Goal: Check status: Check status

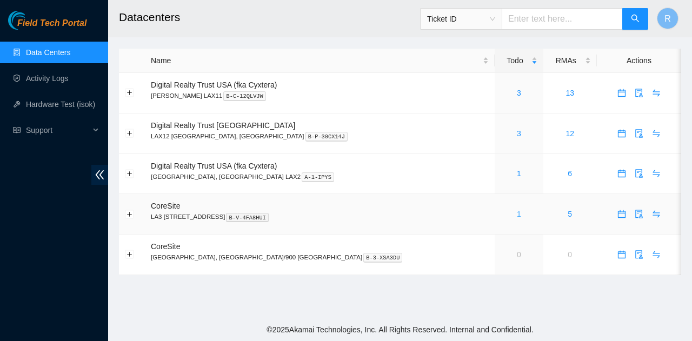
click at [517, 213] on link "1" at bounding box center [519, 214] width 4 height 9
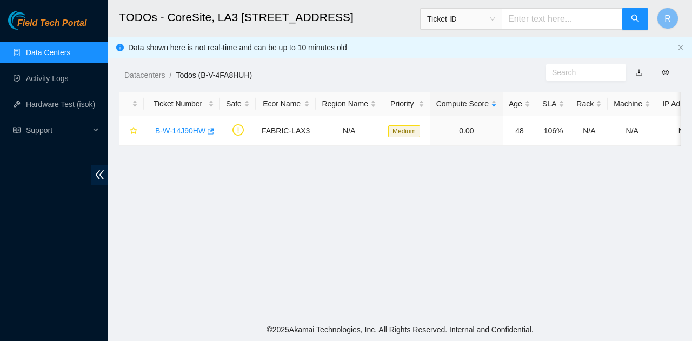
click at [51, 57] on link "Data Centers" at bounding box center [48, 52] width 44 height 9
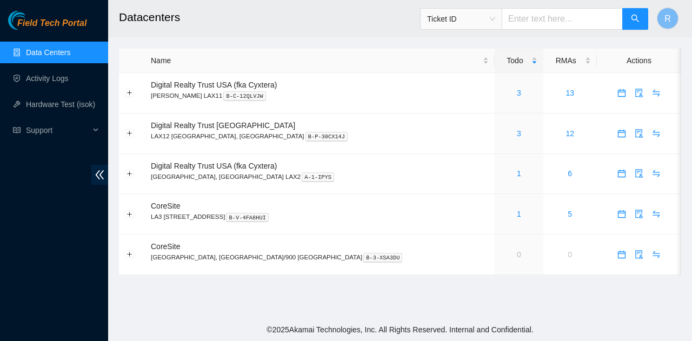
click at [451, 25] on span "Ticket ID" at bounding box center [461, 19] width 68 height 16
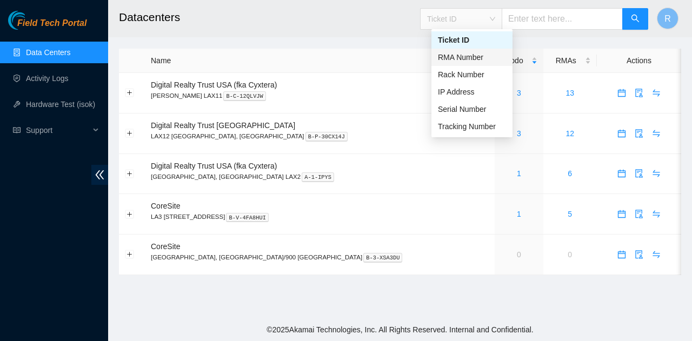
click at [477, 57] on div "RMA Number" at bounding box center [472, 57] width 68 height 12
click at [569, 26] on input "text" at bounding box center [562, 19] width 121 height 22
paste input "B-V-5Y3TIGJ"
type input "B-V-5Y3TIGJ"
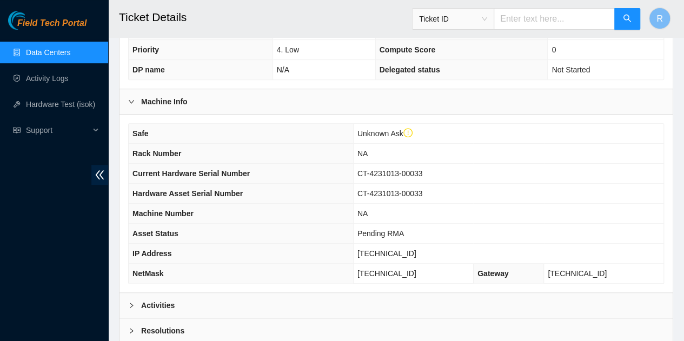
scroll to position [348, 0]
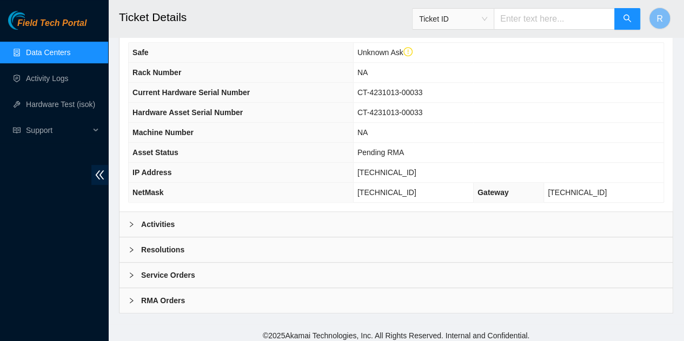
click at [238, 295] on div "RMA Orders" at bounding box center [396, 300] width 553 height 25
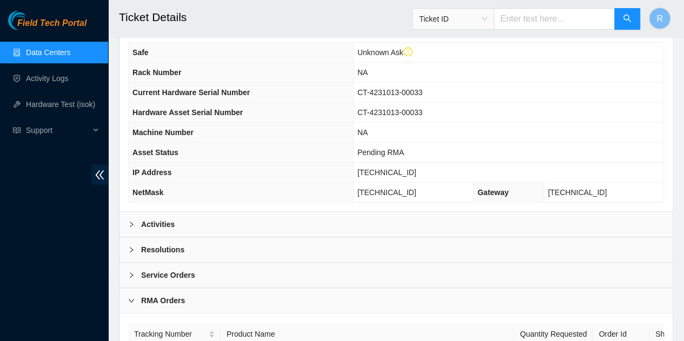
click at [239, 276] on div "Service Orders" at bounding box center [396, 275] width 553 height 25
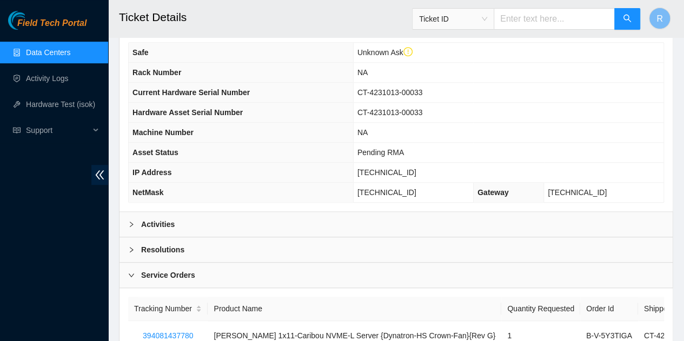
click at [229, 246] on div "Resolutions" at bounding box center [396, 249] width 553 height 25
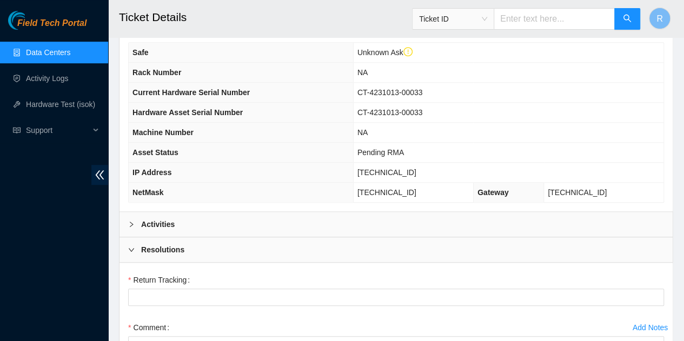
click at [228, 221] on div "Activities" at bounding box center [396, 224] width 553 height 25
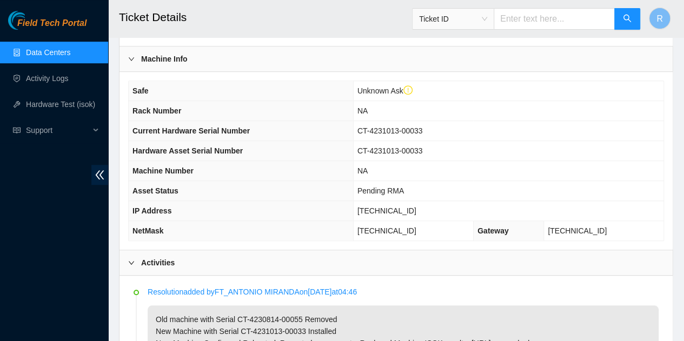
scroll to position [294, 0]
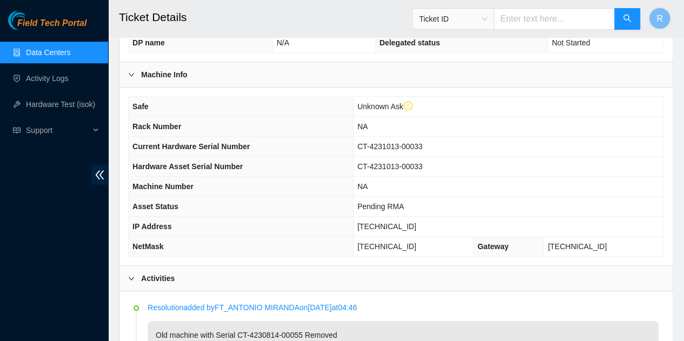
click at [205, 74] on div "Machine Info" at bounding box center [396, 74] width 553 height 25
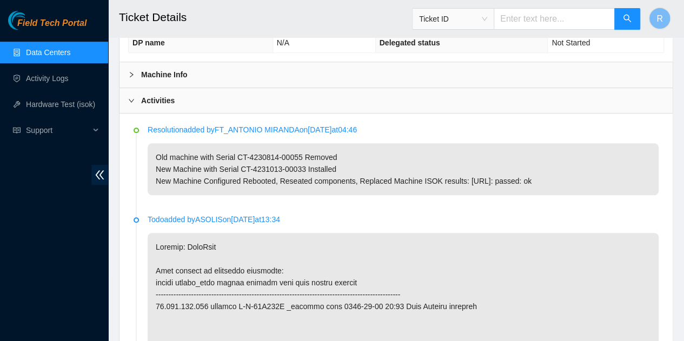
click at [205, 74] on div "Machine Info" at bounding box center [396, 74] width 553 height 25
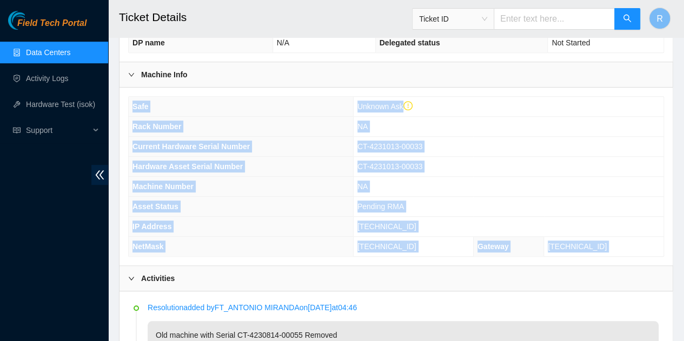
click at [203, 83] on div "Machine Info" at bounding box center [396, 74] width 553 height 25
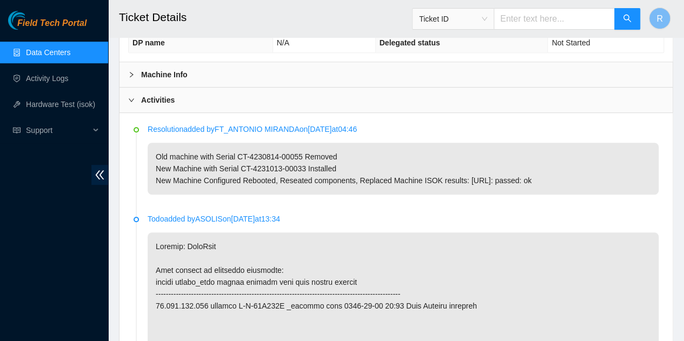
click at [204, 108] on div "Activities" at bounding box center [396, 100] width 553 height 25
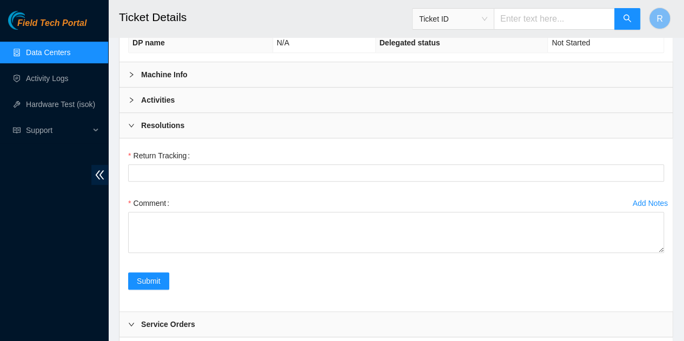
click at [191, 126] on div "Resolutions" at bounding box center [396, 125] width 553 height 25
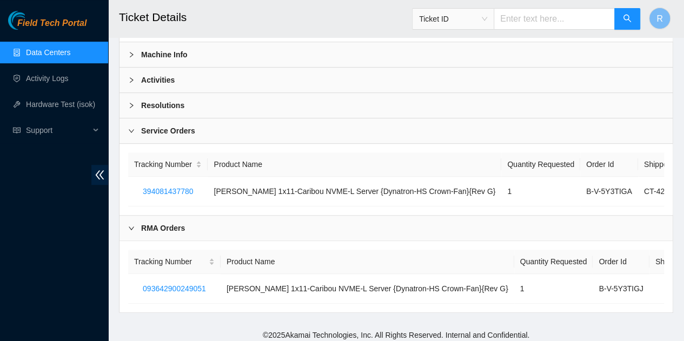
click at [215, 128] on div "Service Orders" at bounding box center [396, 130] width 553 height 25
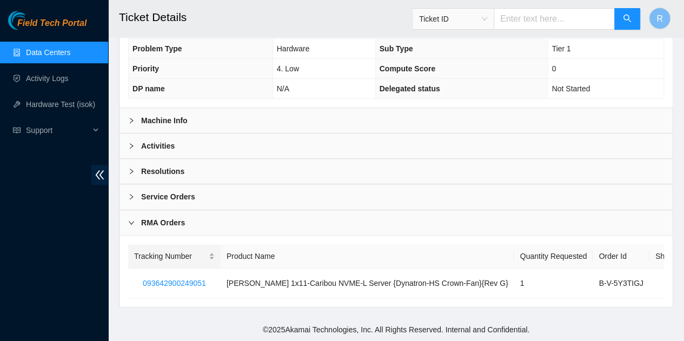
scroll to position [242, 0]
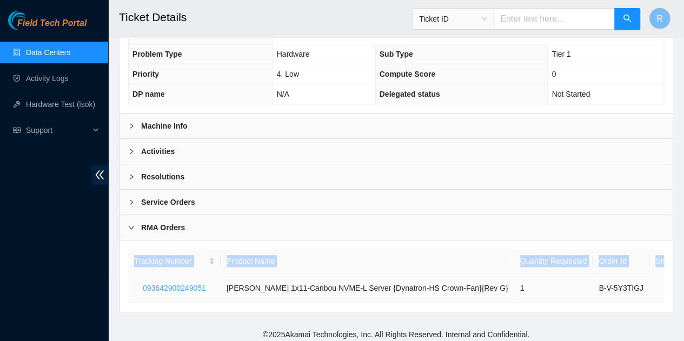
drag, startPoint x: 216, startPoint y: 287, endPoint x: 134, endPoint y: 284, distance: 82.3
click at [127, 288] on div "Tracking Number Product Name Quantity Requested Order Id Shipped S/N 0936429002…" at bounding box center [396, 276] width 553 height 71
click at [168, 286] on span "093642900249051" at bounding box center [174, 288] width 63 height 12
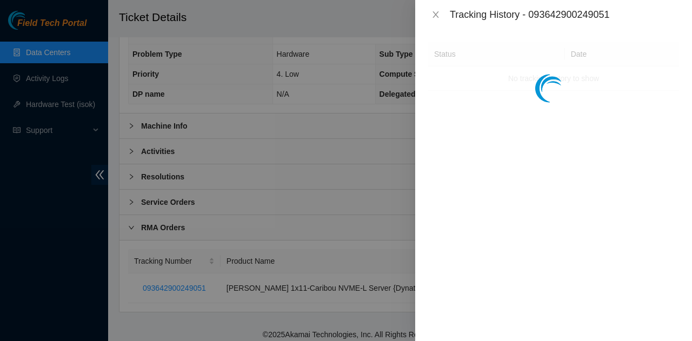
click at [589, 14] on div "Tracking History - 093642900249051" at bounding box center [564, 15] width 229 height 12
copy div "093642900249051"
click at [437, 21] on div "Tracking History - 093642900249051" at bounding box center [553, 14] width 277 height 29
click at [440, 8] on div "Tracking History - 093642900249051" at bounding box center [553, 14] width 277 height 29
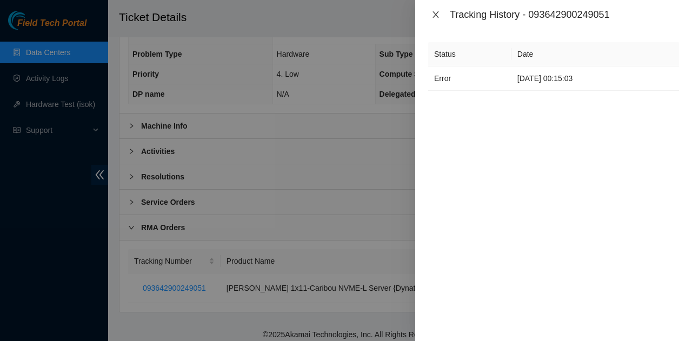
click at [438, 12] on icon "close" at bounding box center [436, 14] width 6 height 6
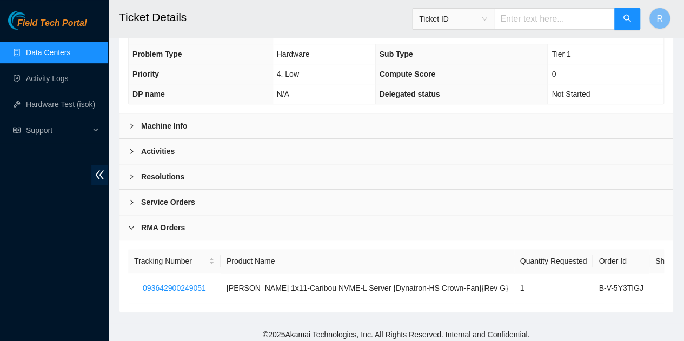
click at [334, 154] on div "Activities" at bounding box center [396, 151] width 553 height 25
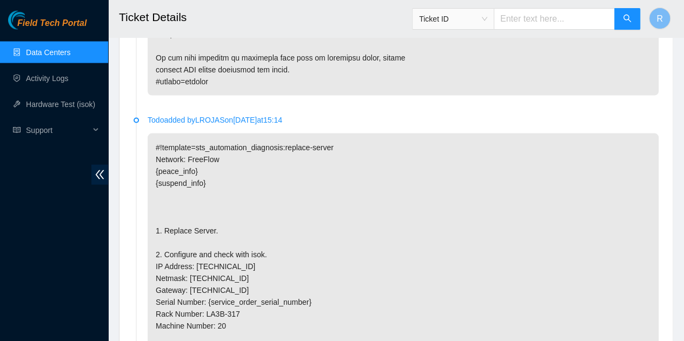
scroll to position [1000, 0]
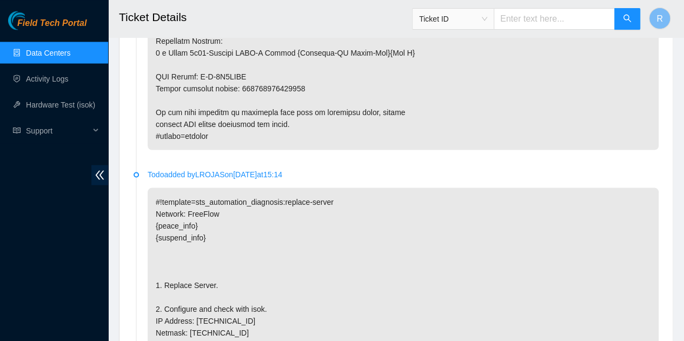
click at [540, 19] on input "text" at bounding box center [554, 19] width 121 height 22
click at [476, 24] on span "Ticket ID" at bounding box center [453, 19] width 68 height 16
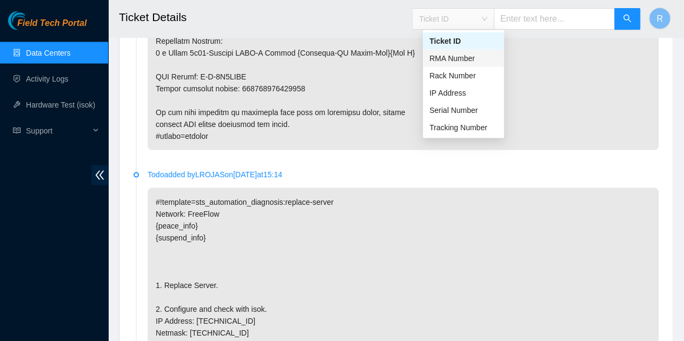
drag, startPoint x: 465, startPoint y: 58, endPoint x: 482, endPoint y: 48, distance: 20.1
click at [465, 57] on div "RMA Number" at bounding box center [463, 58] width 68 height 12
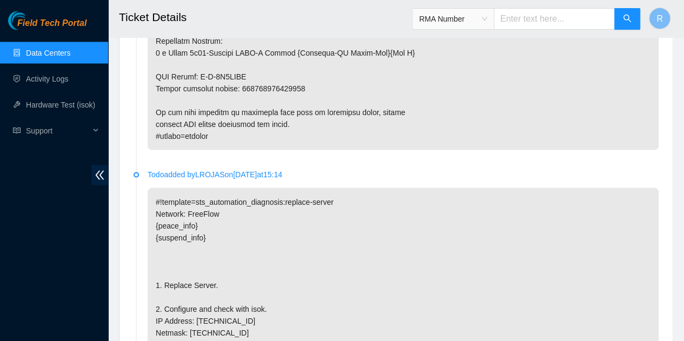
click at [505, 29] on input "text" at bounding box center [554, 19] width 121 height 22
paste input "B-V-5Y4WKEA"
type input "B-V-5Y4WKEA"
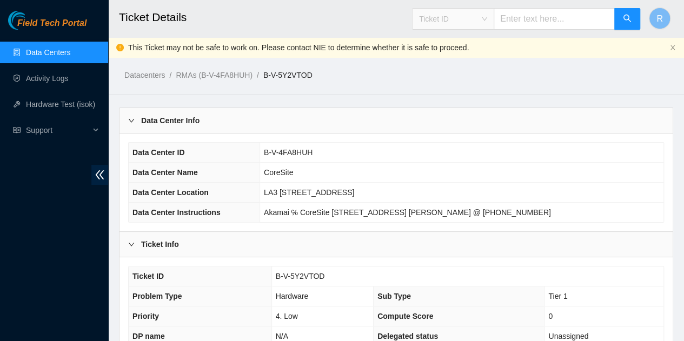
click at [486, 17] on span "Ticket ID" at bounding box center [453, 19] width 68 height 16
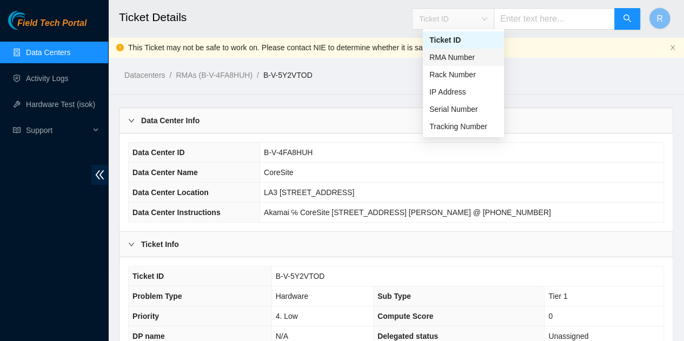
click at [467, 63] on div "RMA Number" at bounding box center [463, 57] width 81 height 17
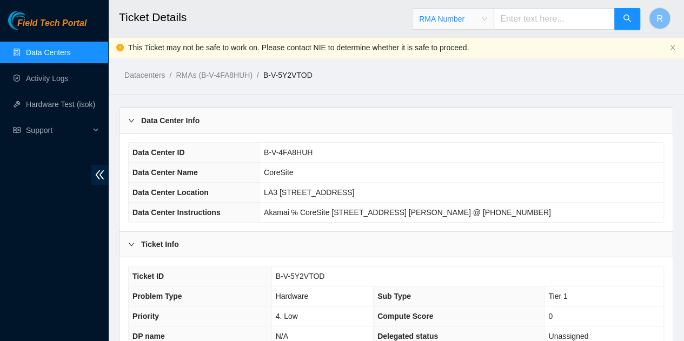
click at [521, 28] on input "text" at bounding box center [554, 19] width 121 height 22
paste input "B-V-5Y4WKEA"
type input "B-V-5Y4WKEA"
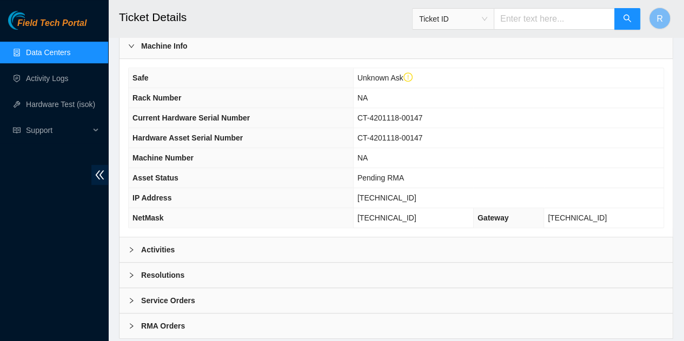
scroll to position [348, 0]
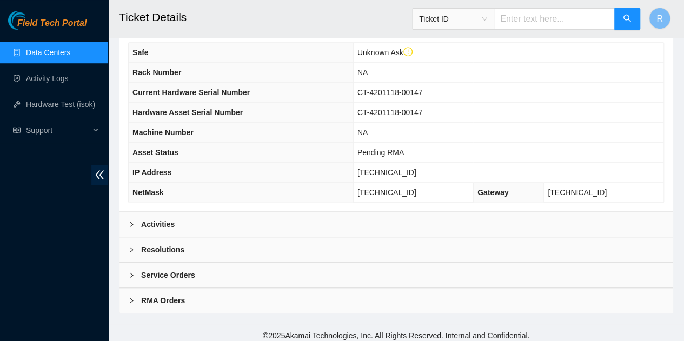
click at [336, 212] on div "Activities" at bounding box center [396, 224] width 553 height 25
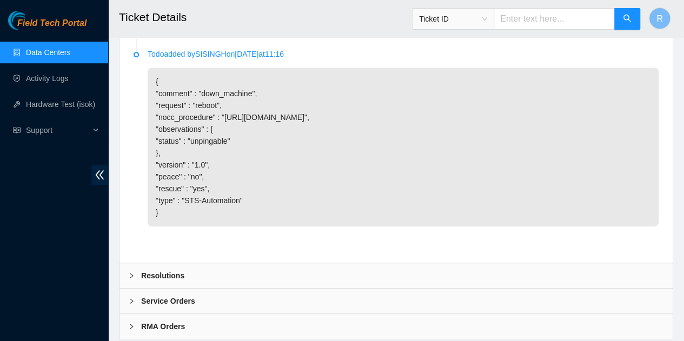
scroll to position [2326, 0]
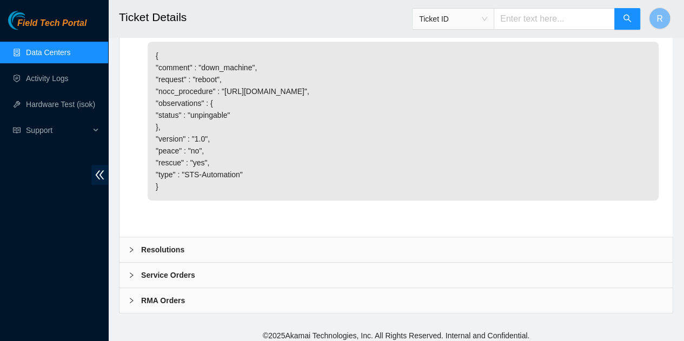
click at [255, 300] on div "RMA Orders" at bounding box center [396, 300] width 553 height 25
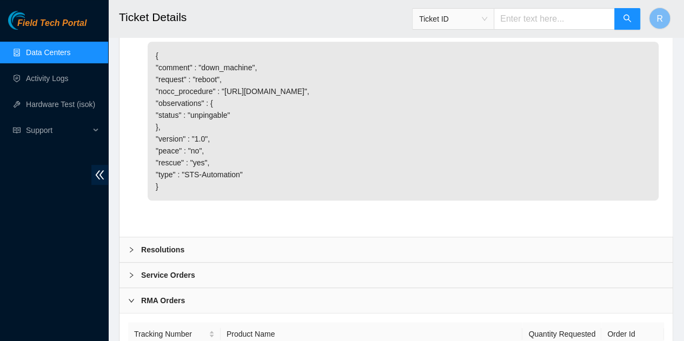
click at [438, 299] on div "RMA Orders" at bounding box center [396, 300] width 553 height 25
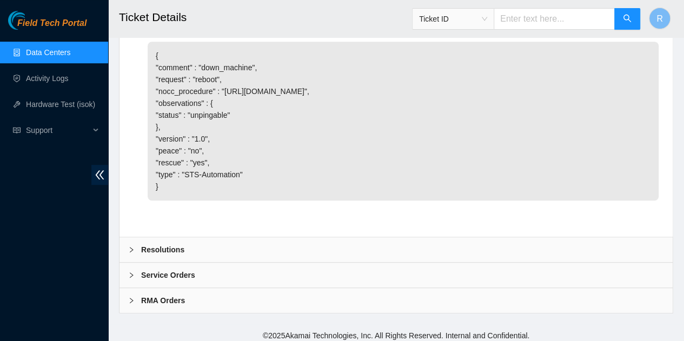
click at [252, 292] on div "RMA Orders" at bounding box center [396, 300] width 553 height 25
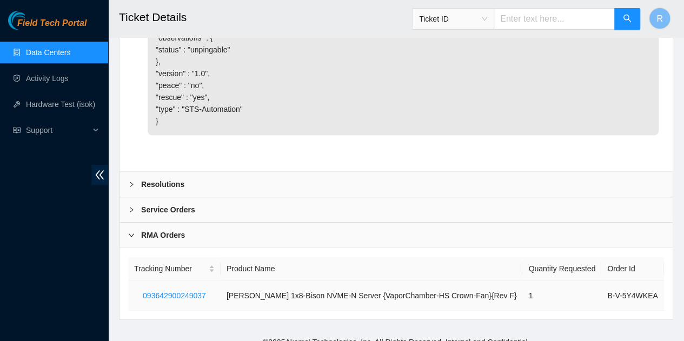
scroll to position [2392, 0]
drag, startPoint x: 220, startPoint y: 296, endPoint x: 134, endPoint y: 296, distance: 86.0
click at [135, 296] on tr "093642900249037 [PERSON_NAME] 1x8-Bison NVME-N Server {VaporChamber-HS Crown-Fa…" at bounding box center [423, 296] width 590 height 30
click at [156, 289] on span "093642900249037" at bounding box center [174, 295] width 63 height 12
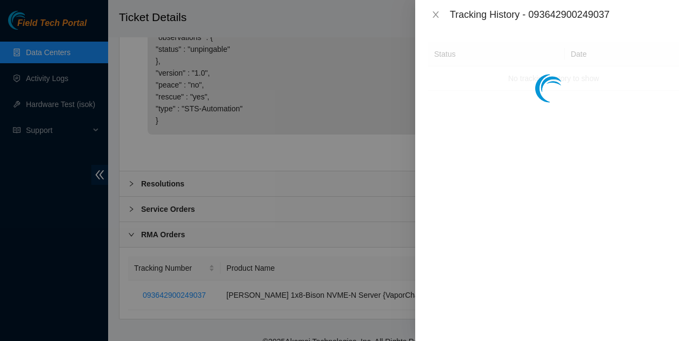
click at [591, 19] on div "Tracking History - 093642900249037" at bounding box center [564, 15] width 229 height 12
copy div "093642900249037"
click at [440, 11] on icon "close" at bounding box center [436, 14] width 9 height 9
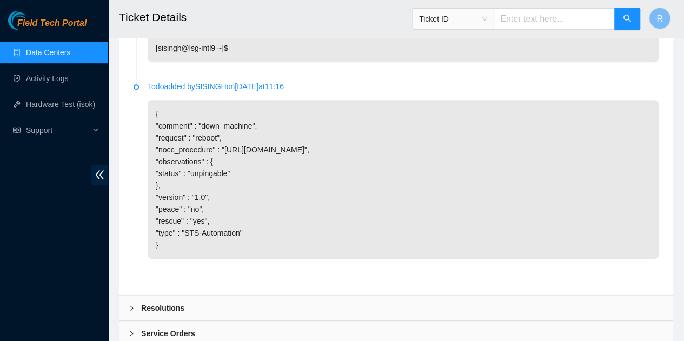
scroll to position [2122, 0]
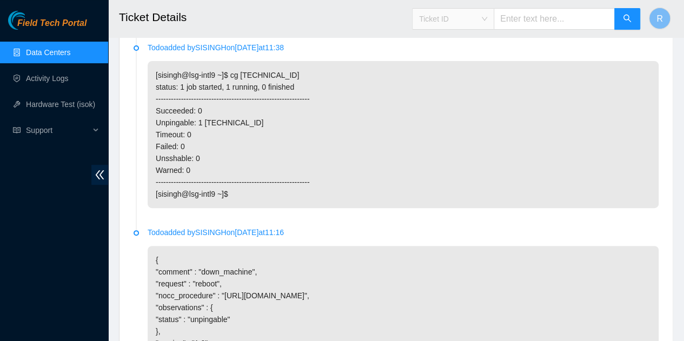
click at [471, 17] on span "Ticket ID" at bounding box center [453, 19] width 68 height 16
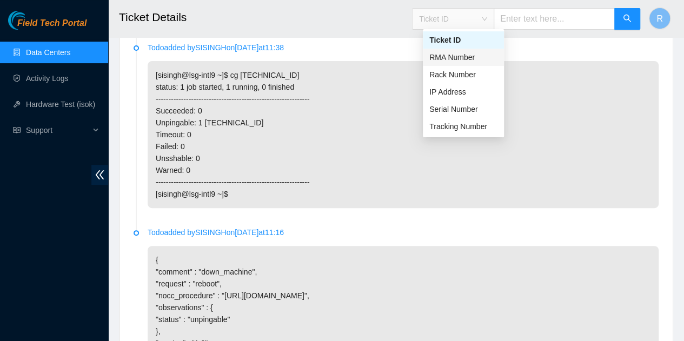
click at [472, 55] on div "RMA Number" at bounding box center [463, 57] width 68 height 12
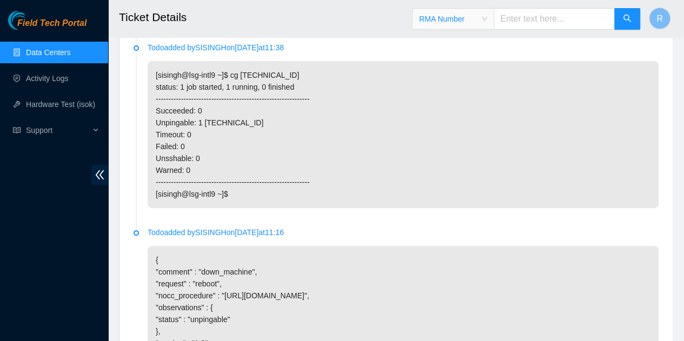
click at [494, 17] on div "RMA Number" at bounding box center [453, 18] width 81 height 17
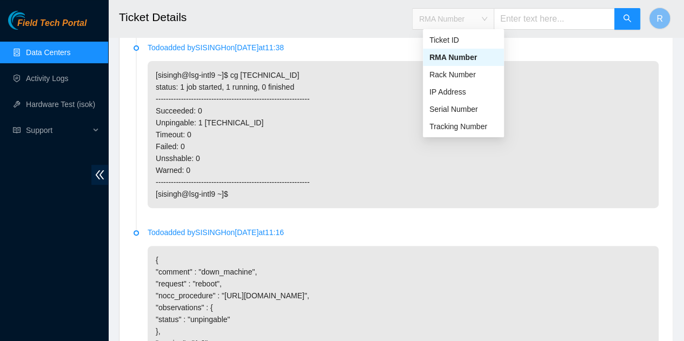
click at [516, 11] on input "text" at bounding box center [554, 19] width 121 height 22
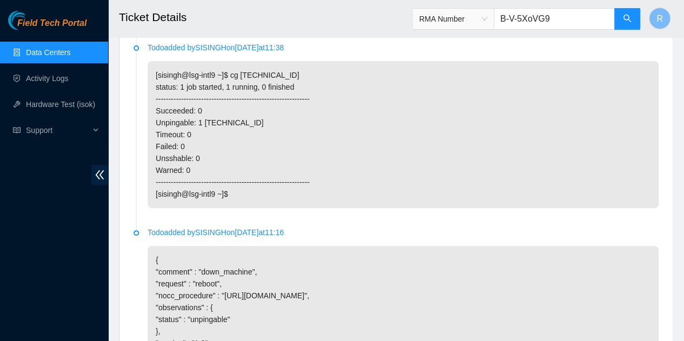
type input "B-V-5XoVG90"
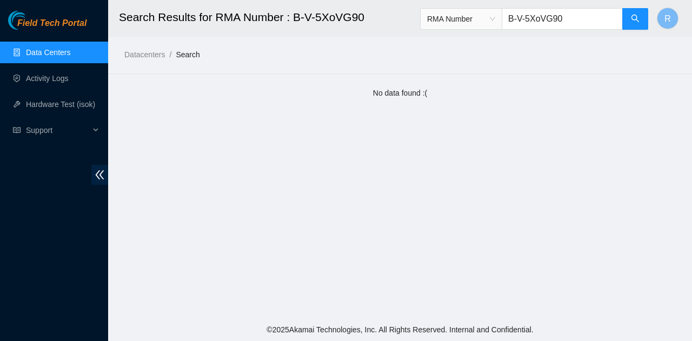
click at [550, 26] on input "B-V-5XoVG90" at bounding box center [562, 19] width 121 height 22
click at [637, 16] on icon "search" at bounding box center [635, 18] width 9 height 9
click at [606, 18] on input "B-V-5XOVG90" at bounding box center [562, 19] width 121 height 22
click at [484, 8] on span "RMA Number" at bounding box center [461, 19] width 82 height 22
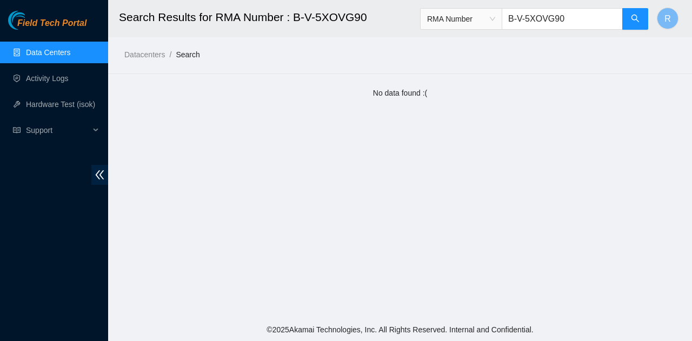
click at [484, 11] on span "RMA Number" at bounding box center [461, 19] width 68 height 16
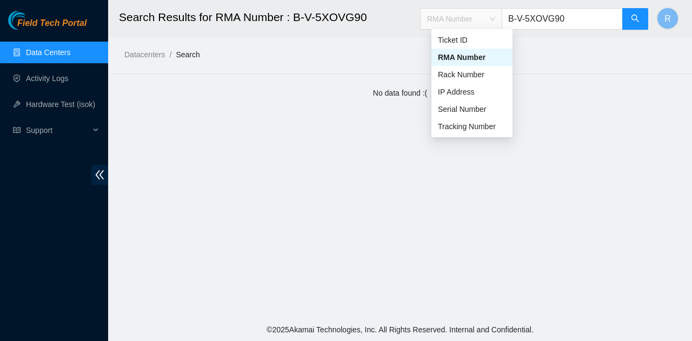
click at [475, 37] on div "Ticket ID" at bounding box center [472, 40] width 68 height 12
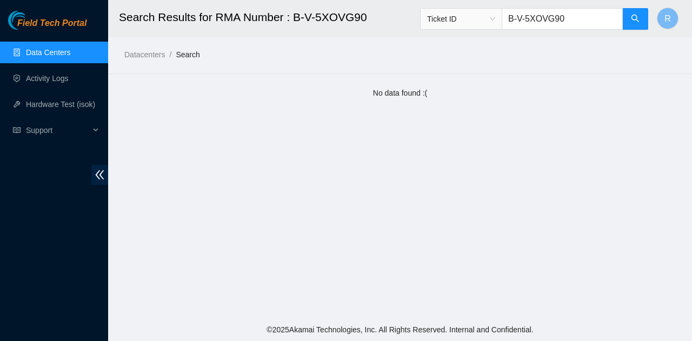
drag, startPoint x: 537, startPoint y: 17, endPoint x: 692, endPoint y: 45, distance: 157.3
click at [692, 45] on main "Search Results for RMA Number : B-V-5XOVG90 Ticket ID B-V-5XOVG90 R Datacenters…" at bounding box center [400, 159] width 584 height 319
type input "B-V-5WJSQ60"
click at [65, 37] on div "Field Tech Portal Data Centers Activity Logs Hardware Test (isok) Support" at bounding box center [54, 176] width 108 height 331
click at [67, 49] on link "Data Centers" at bounding box center [48, 52] width 44 height 9
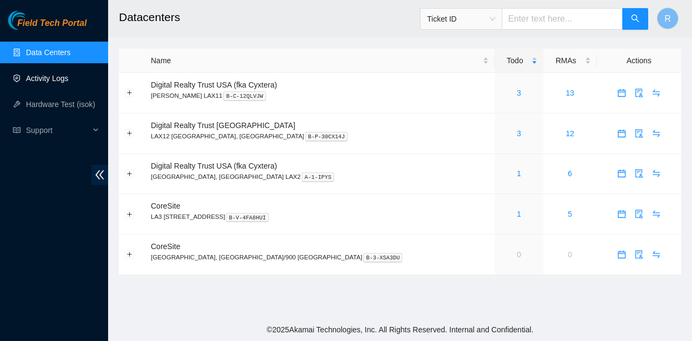
click at [47, 76] on link "Activity Logs" at bounding box center [47, 78] width 43 height 9
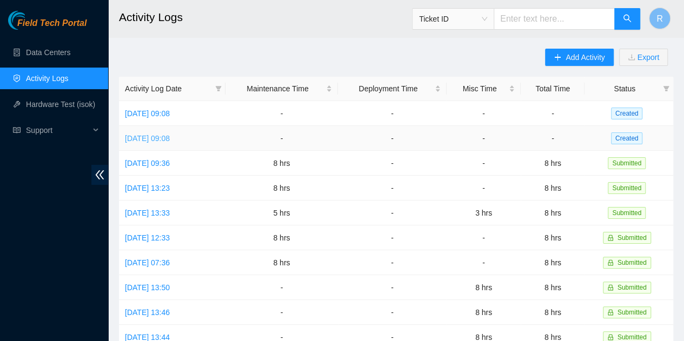
click at [170, 137] on link "[DATE] 09:08" at bounding box center [147, 138] width 45 height 9
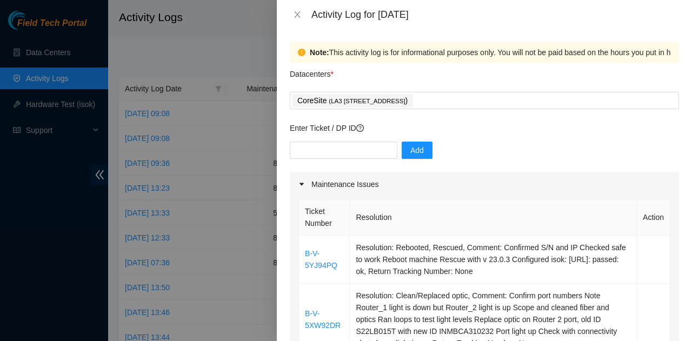
scroll to position [108, 0]
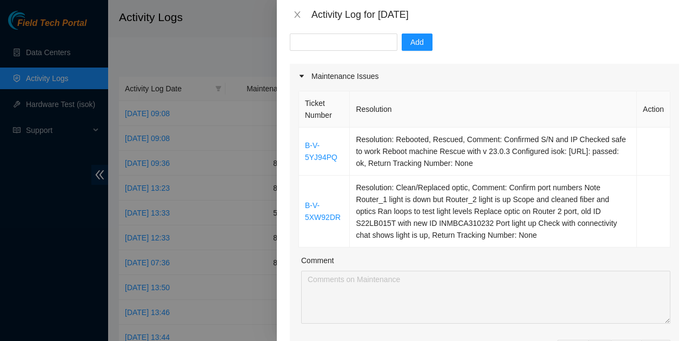
click at [296, 5] on div "Activity Log for [DATE]" at bounding box center [484, 14] width 415 height 29
click at [302, 20] on div "Activity Log for [DATE]" at bounding box center [484, 15] width 389 height 12
click at [303, 19] on button "Close" at bounding box center [297, 15] width 15 height 10
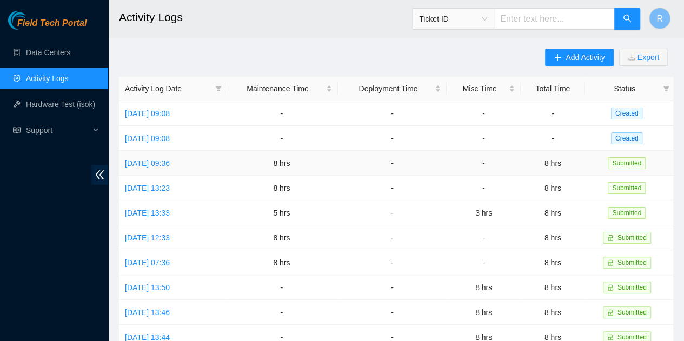
click at [177, 155] on td "[DATE] 09:36" at bounding box center [172, 163] width 107 height 25
click at [170, 161] on link "[DATE] 09:36" at bounding box center [147, 163] width 45 height 9
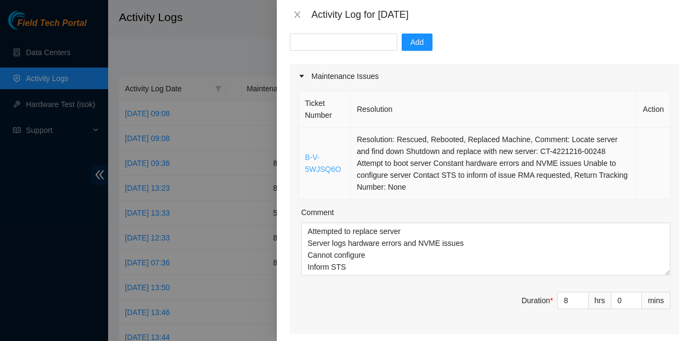
click at [320, 173] on link "B-V-5WJSQ6O" at bounding box center [323, 163] width 36 height 21
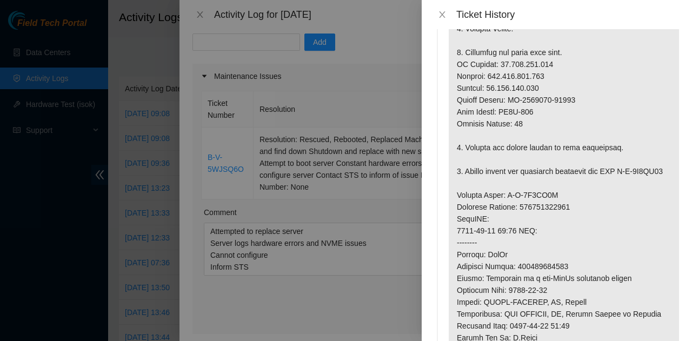
scroll to position [811, 0]
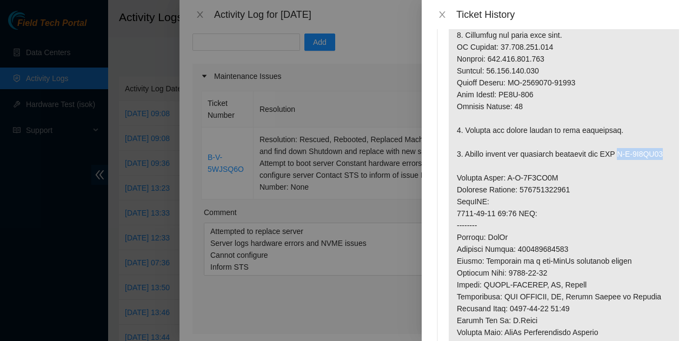
drag, startPoint x: 512, startPoint y: 179, endPoint x: 624, endPoint y: 169, distance: 112.4
click at [624, 169] on p at bounding box center [564, 178] width 230 height 671
copy p "B-V-5X0VG90"
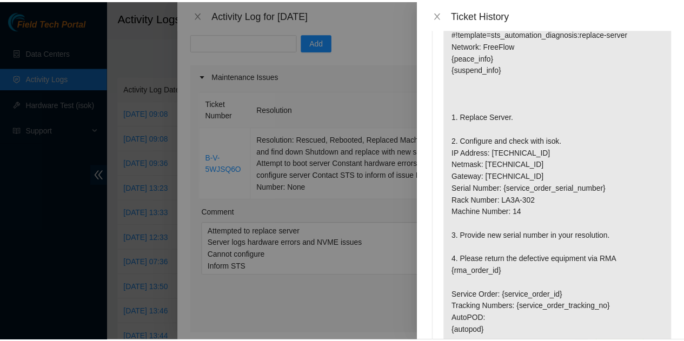
scroll to position [0, 0]
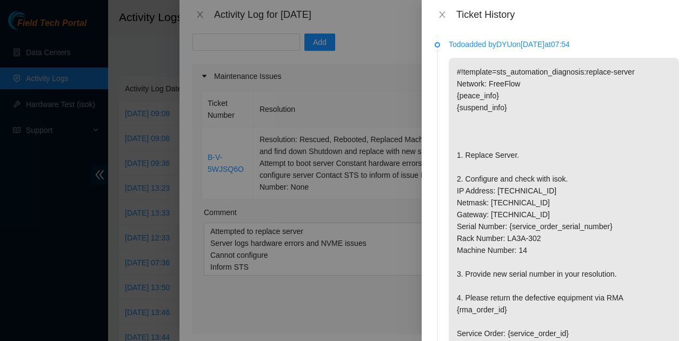
click at [567, 36] on div "Todo added by DYU on [DATE] 07:54 #!template=sts_automation_diagnosis:replace-s…" at bounding box center [557, 185] width 270 height 312
click at [444, 11] on icon "close" at bounding box center [442, 14] width 9 height 9
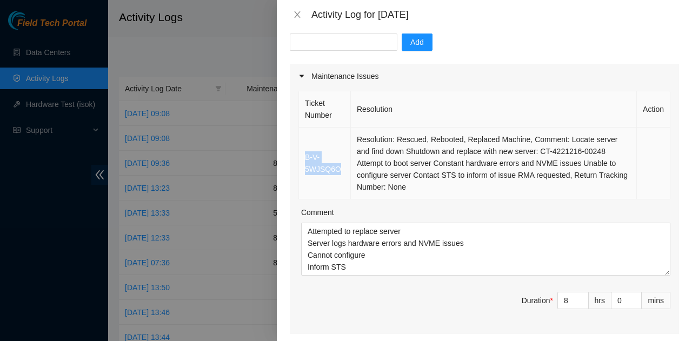
drag, startPoint x: 335, startPoint y: 167, endPoint x: 301, endPoint y: 158, distance: 35.7
click at [301, 158] on td "B-V-5WJSQ6O" at bounding box center [325, 164] width 52 height 72
copy link "B-V-5WJSQ6O"
click at [293, 14] on icon "close" at bounding box center [297, 14] width 9 height 9
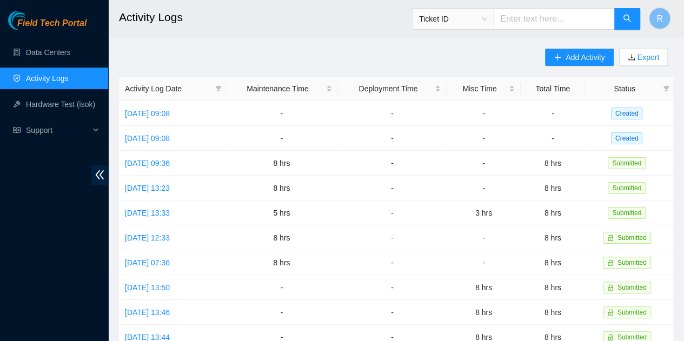
click at [543, 17] on input "text" at bounding box center [554, 19] width 121 height 22
paste input "B-V-5WJSQ6O"
type input "B-V-5WJSQ6O"
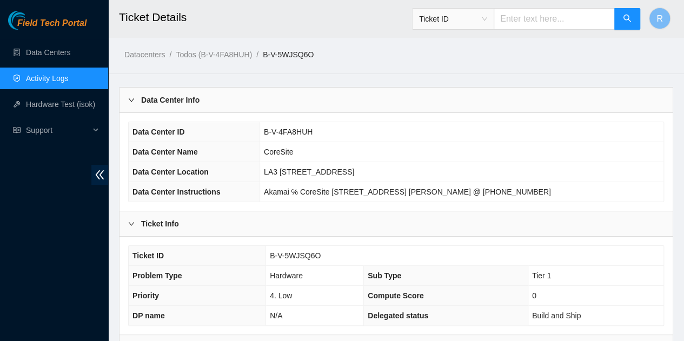
scroll to position [327, 0]
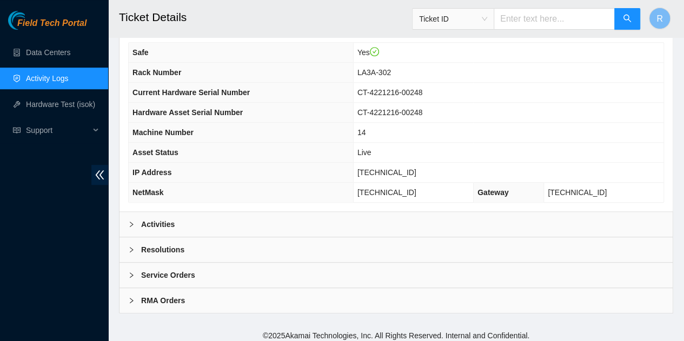
click at [251, 289] on div "RMA Orders" at bounding box center [396, 300] width 553 height 25
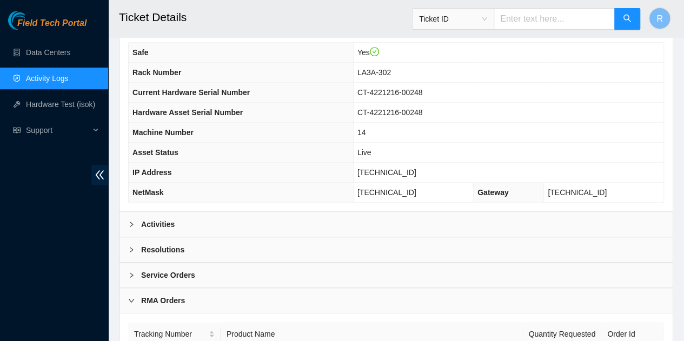
scroll to position [428, 0]
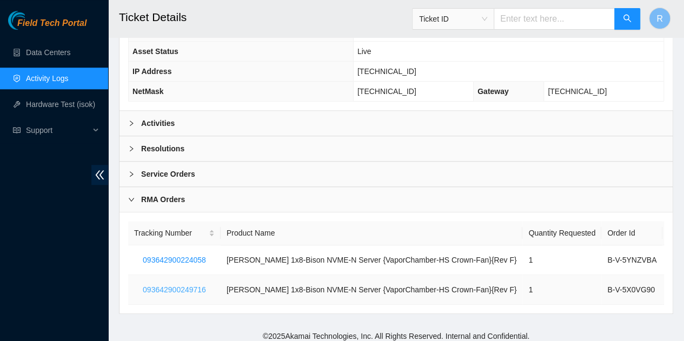
click at [201, 285] on span "093642900249716" at bounding box center [174, 290] width 63 height 12
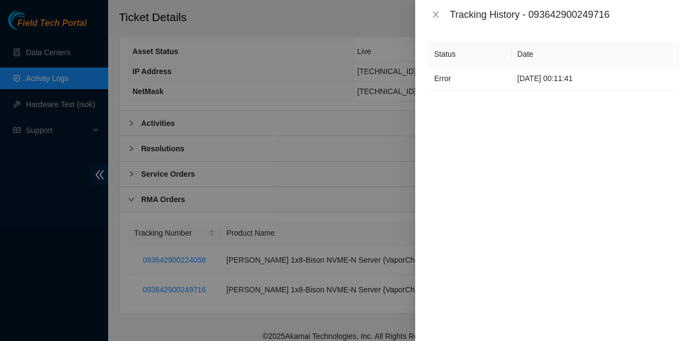
click at [597, 9] on div "Tracking History - 093642900249716" at bounding box center [564, 15] width 229 height 12
copy div "093642900249716"
click at [440, 10] on button "Close" at bounding box center [435, 15] width 15 height 10
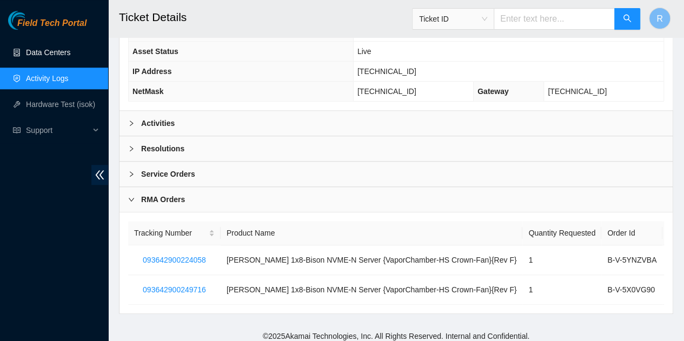
click at [49, 55] on link "Data Centers" at bounding box center [48, 52] width 44 height 9
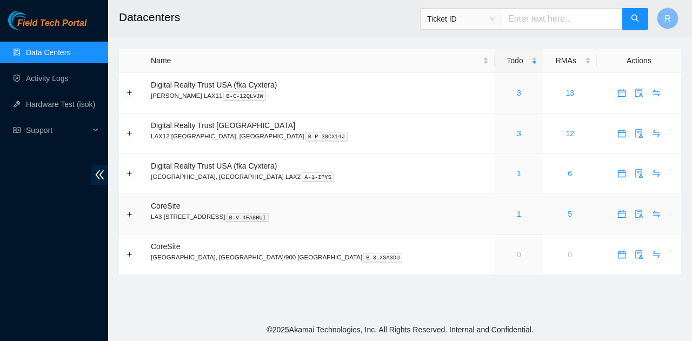
click at [501, 213] on div "1" at bounding box center [519, 214] width 36 height 12
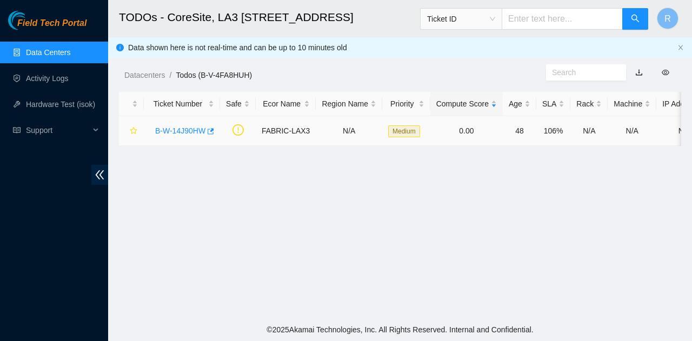
click at [197, 134] on link "B-W-14J90HW" at bounding box center [180, 131] width 50 height 9
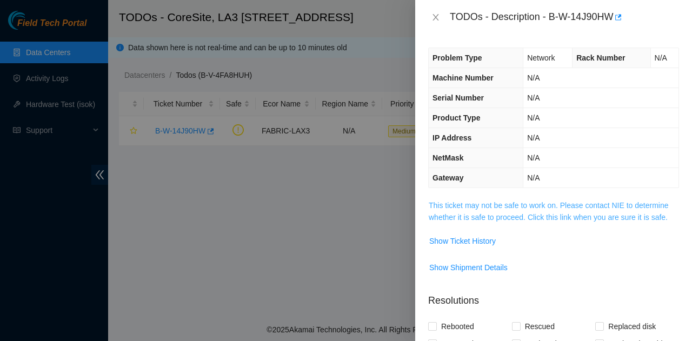
drag, startPoint x: 617, startPoint y: 189, endPoint x: 610, endPoint y: 200, distance: 12.6
click at [614, 194] on div "Problem Type Network Rack Number N/A Machine Number N/A Serial Number N/A Produ…" at bounding box center [553, 188] width 277 height 307
click at [609, 204] on link "This ticket may not be safe to work on. Please contact NIE to determine whether…" at bounding box center [549, 211] width 240 height 21
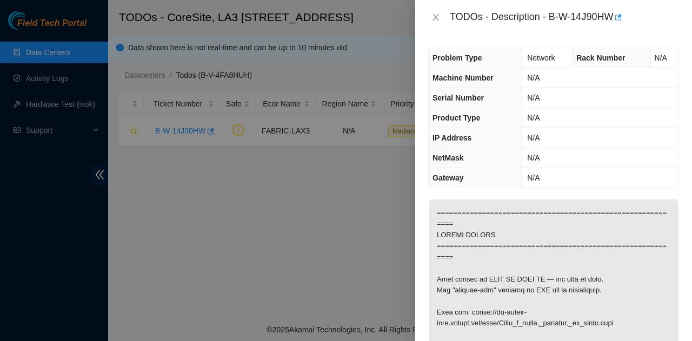
drag, startPoint x: 125, startPoint y: 21, endPoint x: 35, endPoint y: 1, distance: 92.4
click at [120, 20] on div at bounding box center [346, 170] width 692 height 341
click at [77, 50] on div at bounding box center [346, 170] width 692 height 341
click at [431, 17] on button "Close" at bounding box center [435, 17] width 15 height 10
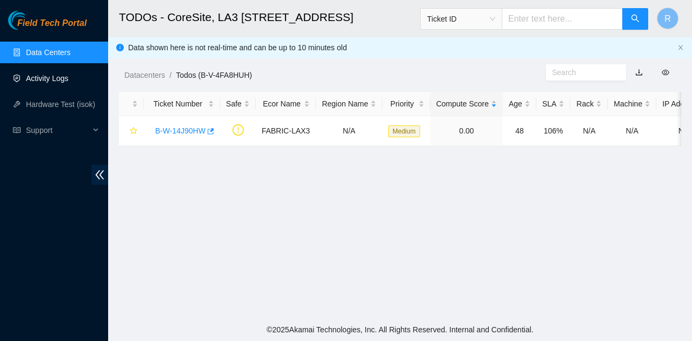
click at [69, 74] on link "Activity Logs" at bounding box center [47, 78] width 43 height 9
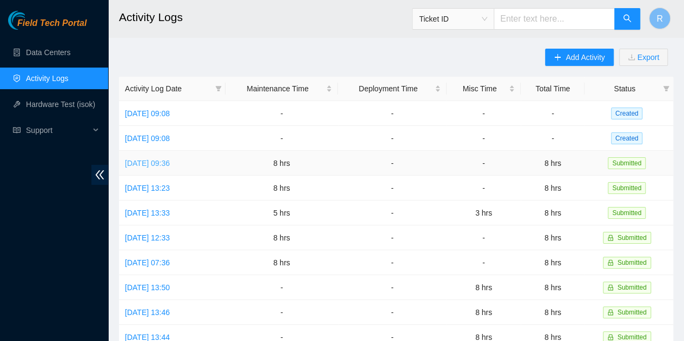
click at [159, 159] on link "[DATE] 09:36" at bounding box center [147, 163] width 45 height 9
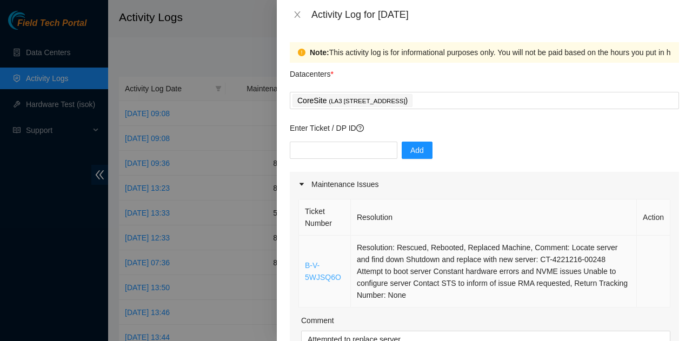
click at [316, 277] on link "B-V-5WJSQ6O" at bounding box center [323, 271] width 36 height 21
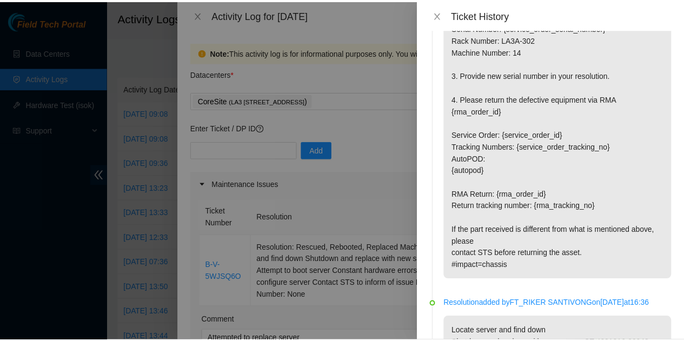
scroll to position [270, 0]
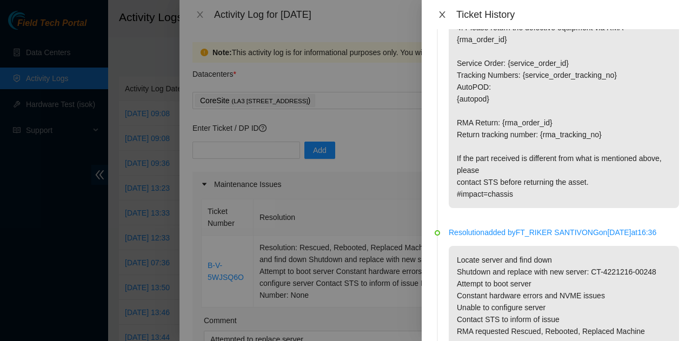
click at [444, 14] on icon "close" at bounding box center [442, 14] width 9 height 9
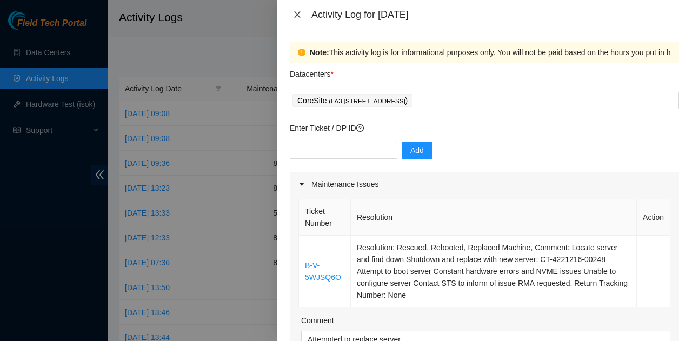
click at [293, 10] on icon "close" at bounding box center [297, 14] width 9 height 9
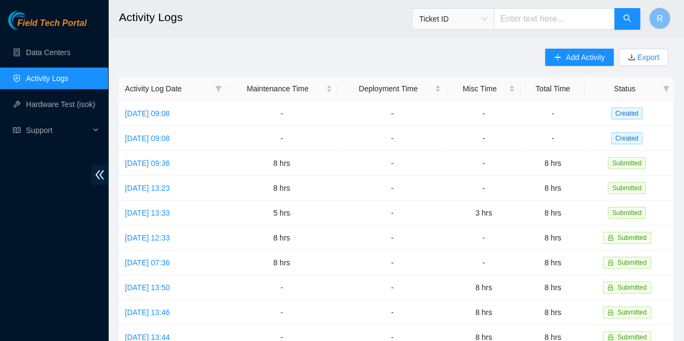
click at [494, 17] on div "Ticket ID" at bounding box center [453, 18] width 81 height 17
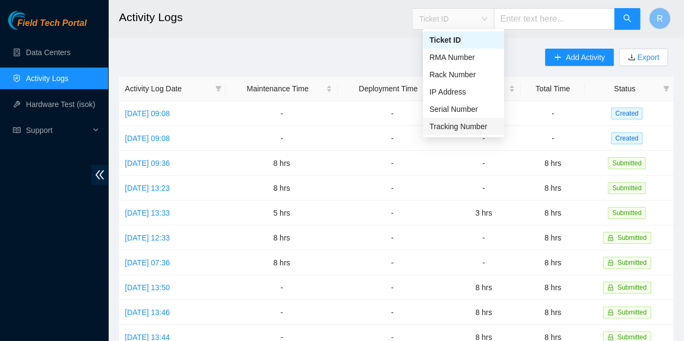
drag, startPoint x: 466, startPoint y: 129, endPoint x: 532, endPoint y: 56, distance: 98.8
click at [466, 128] on div "Tracking Number" at bounding box center [463, 127] width 68 height 12
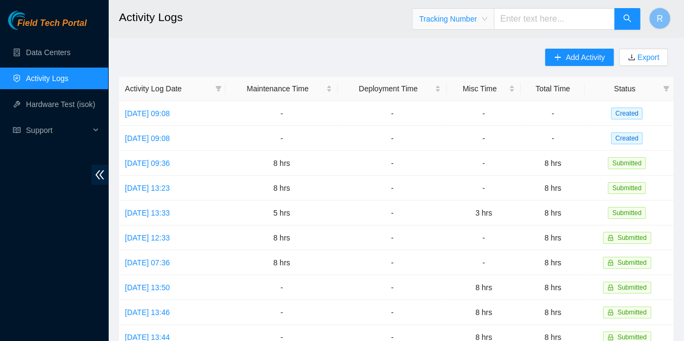
click at [540, 19] on input "text" at bounding box center [554, 19] width 121 height 22
paste input "093642900249051"
type input "093642900249051"
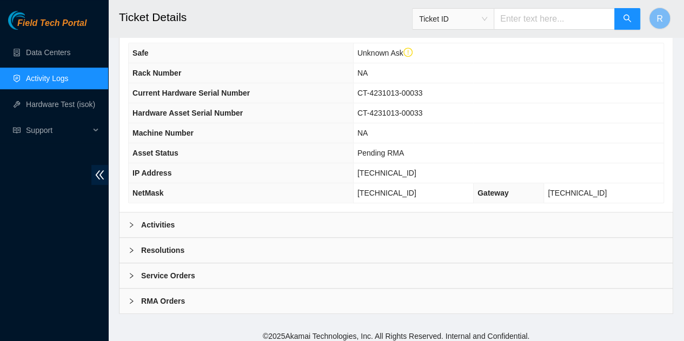
scroll to position [348, 0]
click at [219, 290] on div "RMA Orders" at bounding box center [396, 300] width 553 height 25
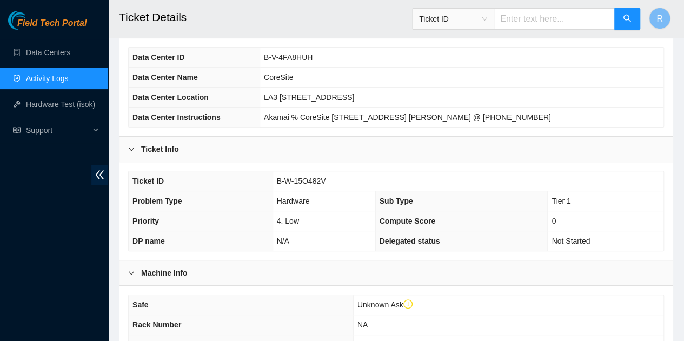
scroll to position [95, 0]
click at [563, 24] on input "text" at bounding box center [554, 19] width 121 height 22
paste input "093642900249037"
click at [476, 22] on span "Ticket ID" at bounding box center [453, 19] width 68 height 16
type input "093642900249037"
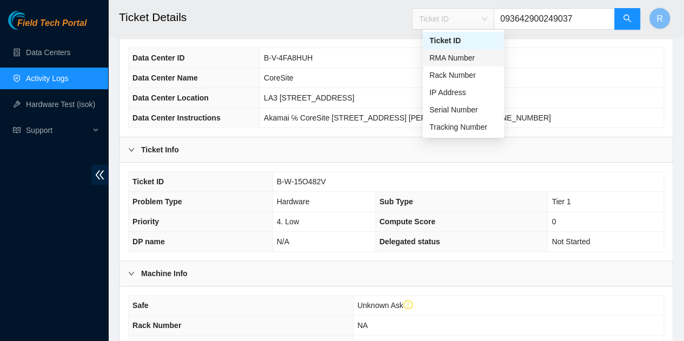
click at [464, 54] on div "RMA Number" at bounding box center [463, 58] width 68 height 12
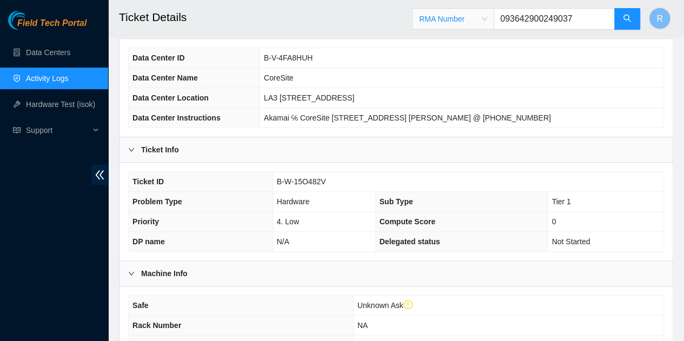
click at [479, 19] on span "RMA Number" at bounding box center [453, 19] width 68 height 16
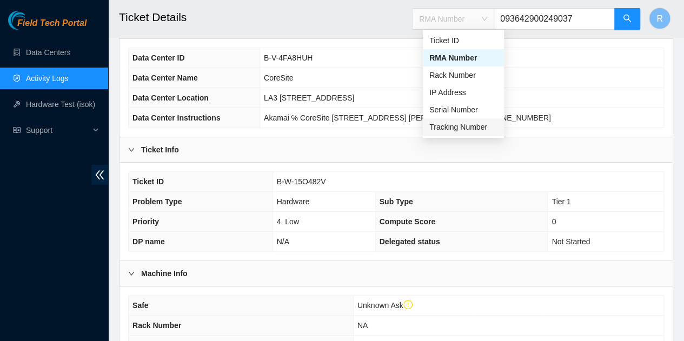
click at [464, 122] on div "Tracking Number" at bounding box center [463, 127] width 68 height 12
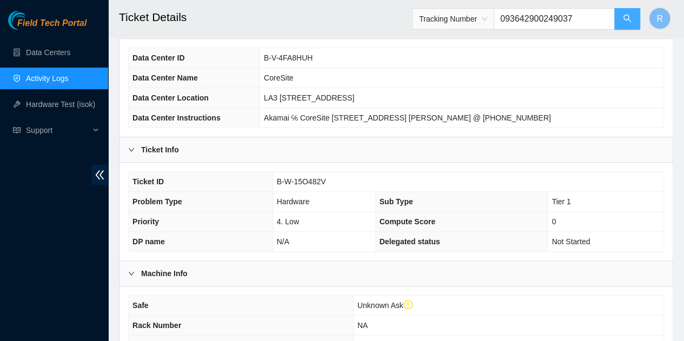
click at [631, 18] on icon "search" at bounding box center [627, 18] width 9 height 9
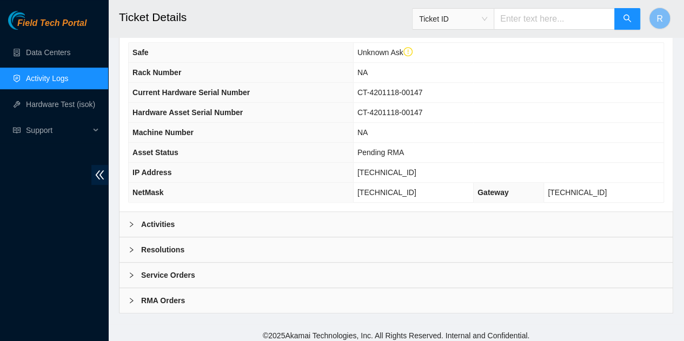
click at [179, 298] on b "RMA Orders" at bounding box center [163, 301] width 44 height 12
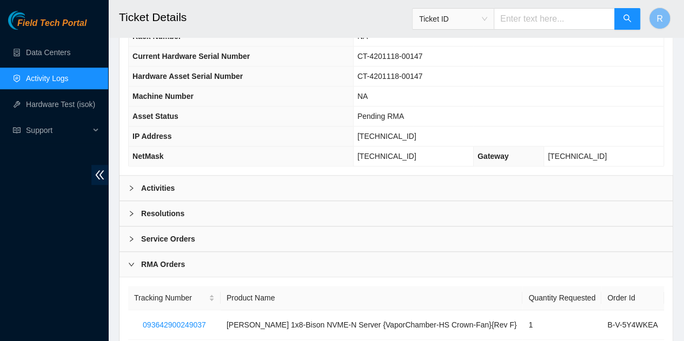
scroll to position [419, 0]
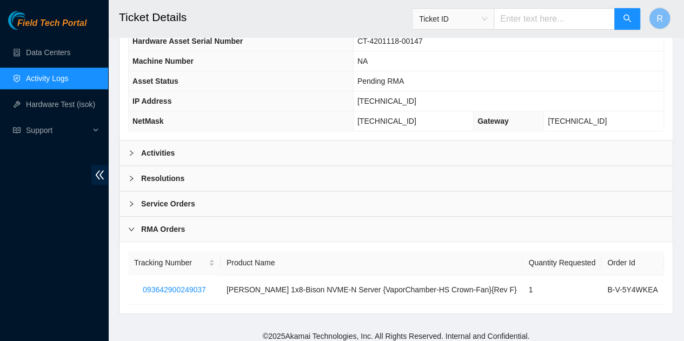
click at [458, 15] on span "Ticket ID" at bounding box center [453, 19] width 68 height 16
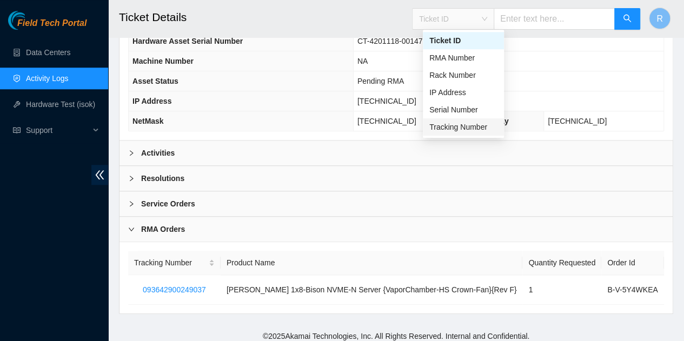
drag, startPoint x: 454, startPoint y: 131, endPoint x: 480, endPoint y: 85, distance: 52.8
click at [454, 131] on div "Tracking Number" at bounding box center [463, 127] width 68 height 12
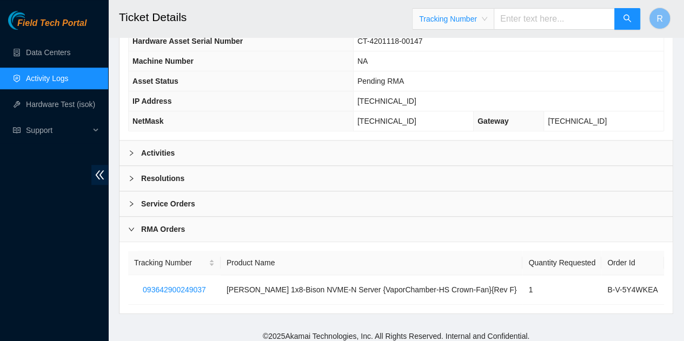
click at [531, 20] on input "text" at bounding box center [554, 19] width 121 height 22
paste input "093642900249716"
type input "093642900249716"
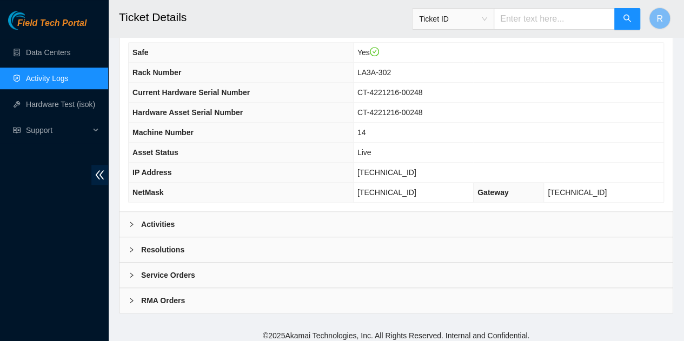
click at [194, 295] on div "RMA Orders" at bounding box center [396, 300] width 553 height 25
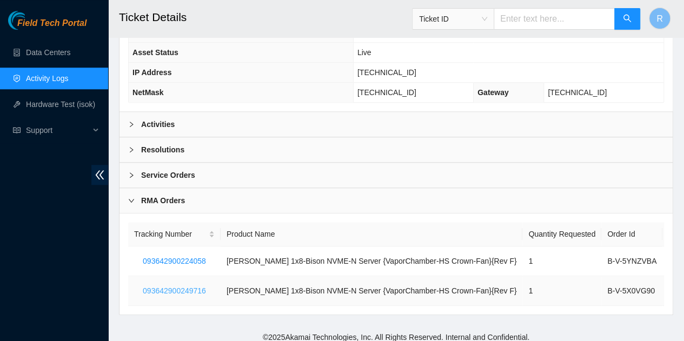
scroll to position [428, 0]
click at [201, 284] on span "093642900249716" at bounding box center [174, 290] width 63 height 12
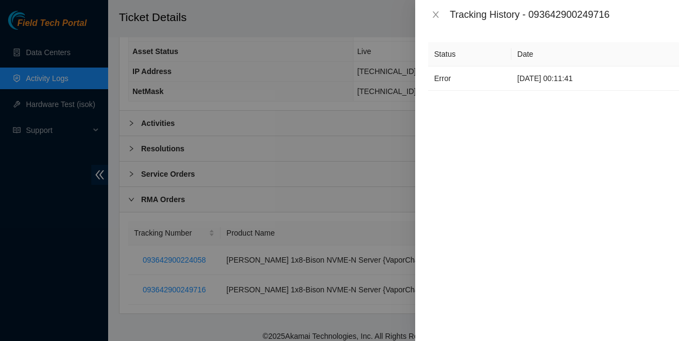
click at [200, 180] on div at bounding box center [346, 170] width 692 height 341
drag, startPoint x: 445, startPoint y: 19, endPoint x: 437, endPoint y: 14, distance: 9.0
click at [440, 16] on div "Tracking History - 093642900249716" at bounding box center [553, 15] width 251 height 12
click at [437, 14] on icon "close" at bounding box center [436, 14] width 9 height 9
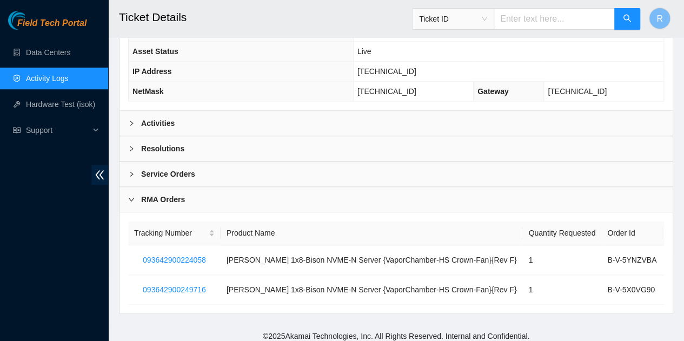
click at [278, 111] on div "Activities" at bounding box center [396, 123] width 553 height 25
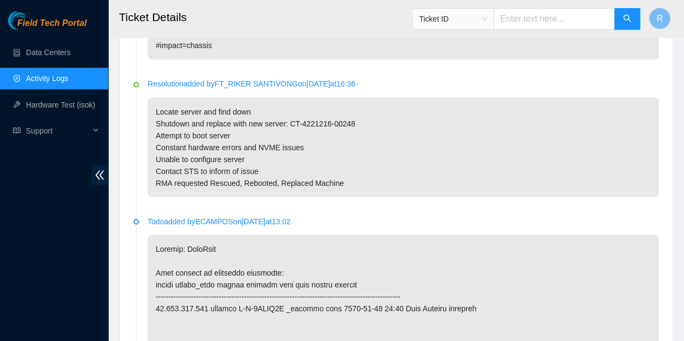
scroll to position [915, 0]
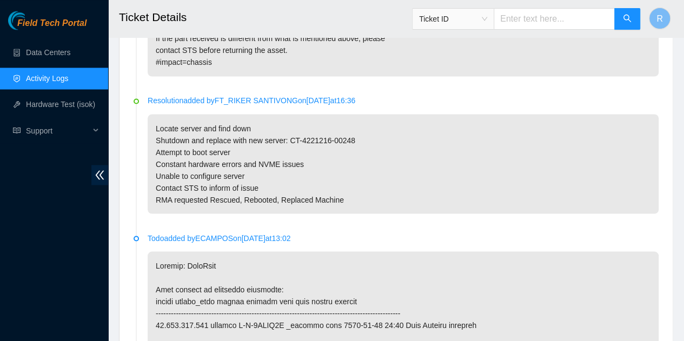
click at [261, 158] on p "Locate server and find down Shutdown and replace with new server: CT-4221216-00…" at bounding box center [403, 164] width 511 height 100
click at [272, 180] on p "Locate server and find down Shutdown and replace with new server: CT-4221216-00…" at bounding box center [403, 164] width 511 height 100
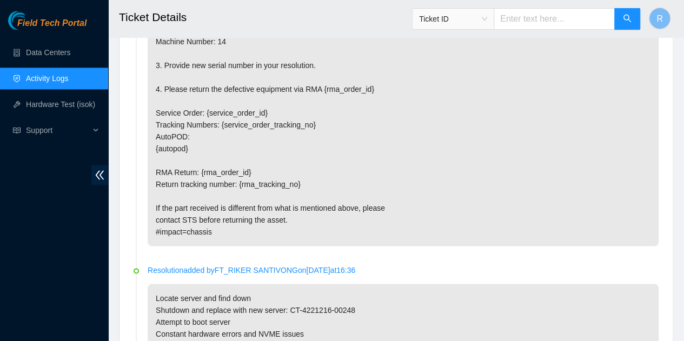
scroll to position [591, 0]
